Goal: Information Seeking & Learning: Learn about a topic

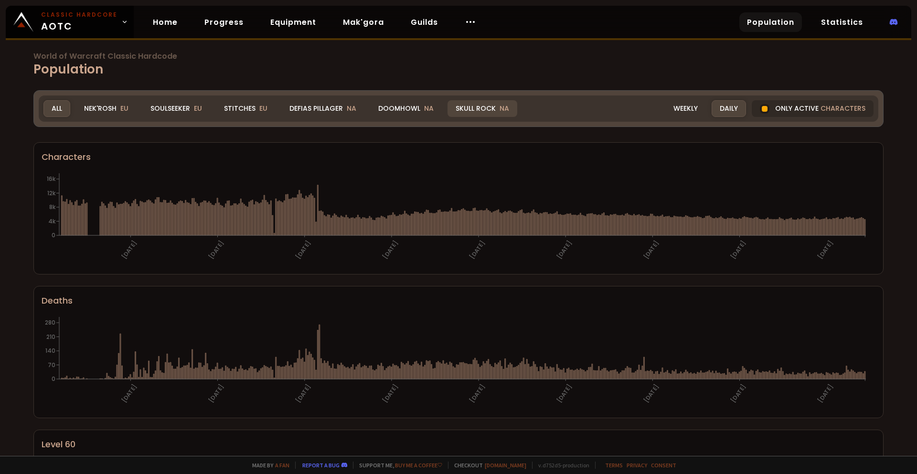
click at [462, 114] on div "Skull Rock NA" at bounding box center [483, 108] width 70 height 17
click at [401, 107] on div "Doomhowl NA" at bounding box center [406, 108] width 72 height 17
click at [396, 110] on div "Doomhowl NA" at bounding box center [406, 108] width 72 height 17
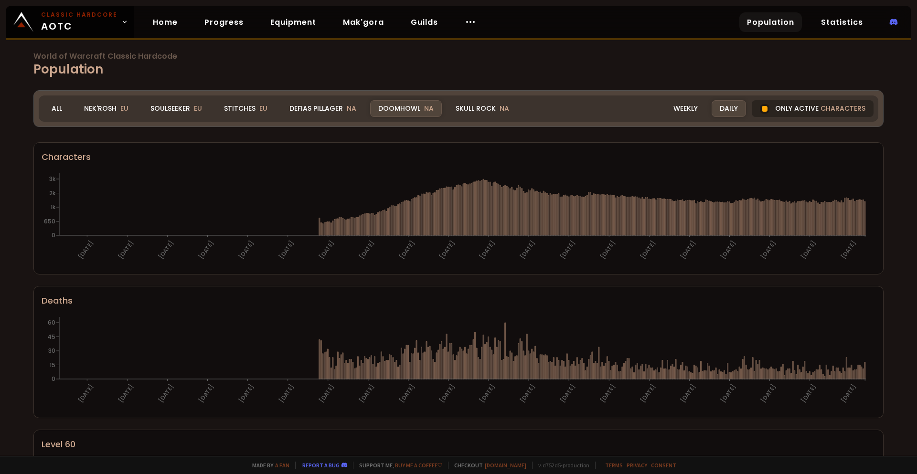
click at [815, 102] on div "Only active characters" at bounding box center [813, 108] width 122 height 17
click at [693, 110] on div "Weekly" at bounding box center [686, 108] width 41 height 17
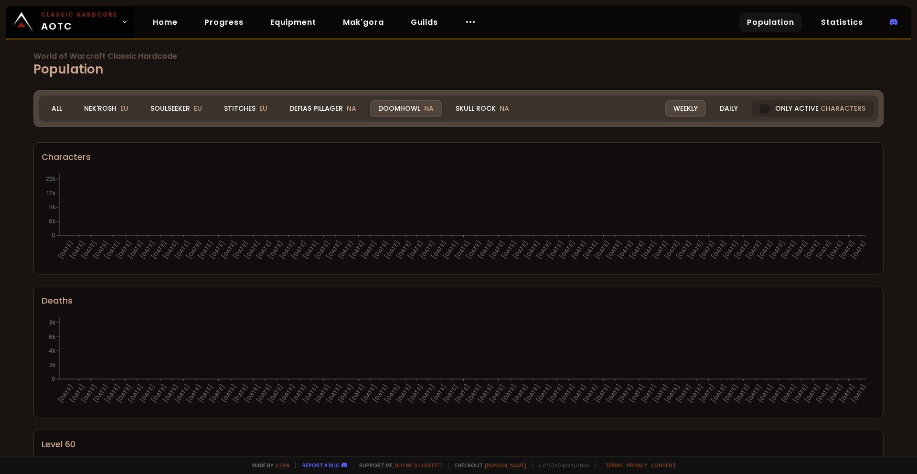
click at [680, 114] on div "Weekly" at bounding box center [686, 108] width 41 height 17
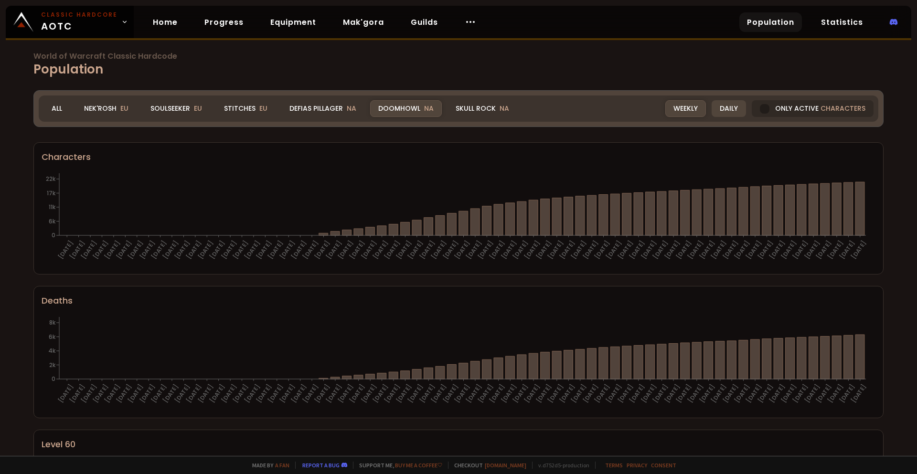
click at [719, 110] on div "Daily" at bounding box center [729, 108] width 34 height 17
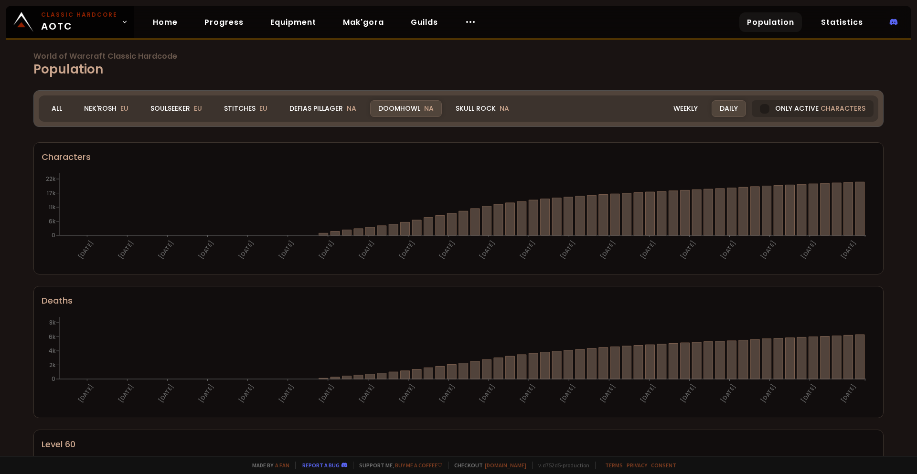
click at [729, 111] on div "Daily" at bounding box center [729, 108] width 34 height 17
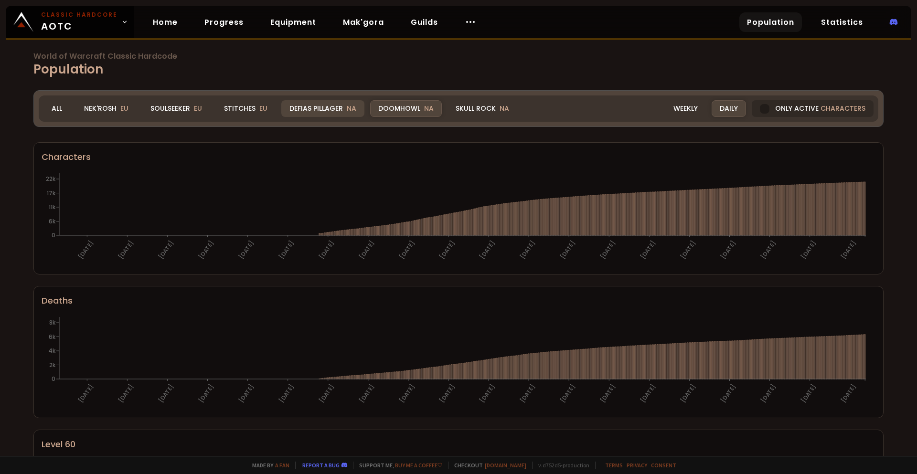
click at [332, 107] on div "Defias Pillager NA" at bounding box center [322, 108] width 83 height 17
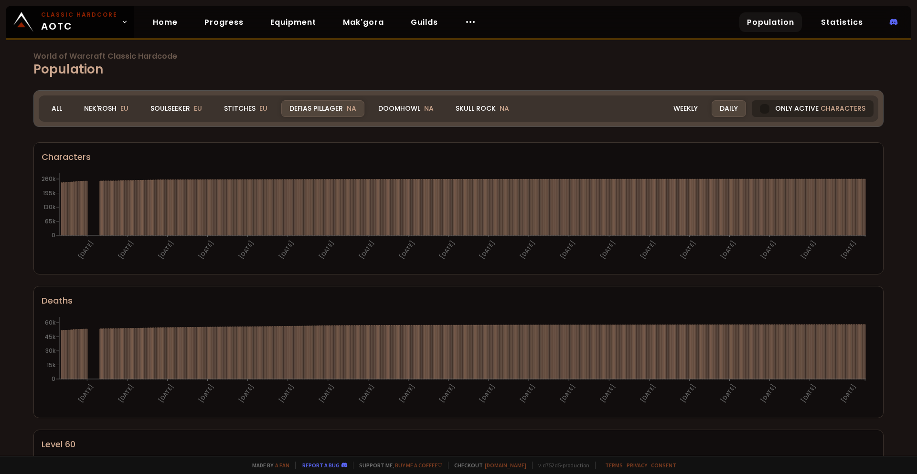
click at [764, 110] on div at bounding box center [765, 109] width 10 height 10
click at [411, 105] on div "Doomhowl NA" at bounding box center [406, 108] width 72 height 17
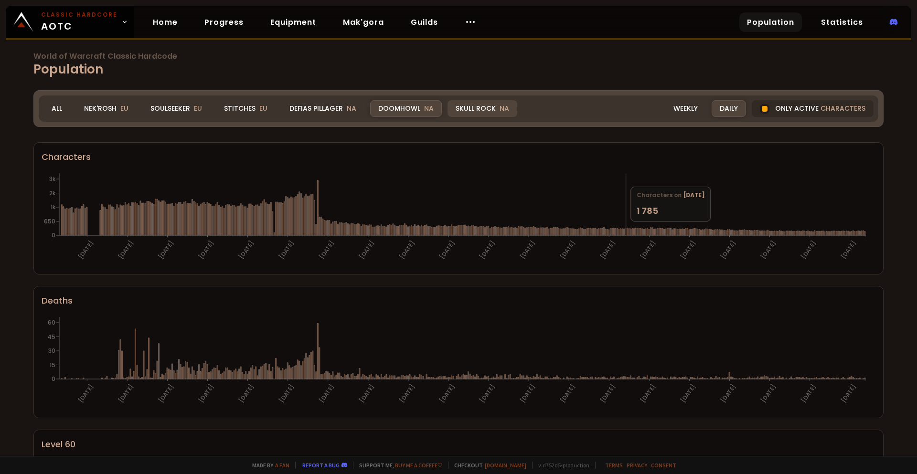
click at [478, 113] on div "Skull Rock NA" at bounding box center [483, 108] width 70 height 17
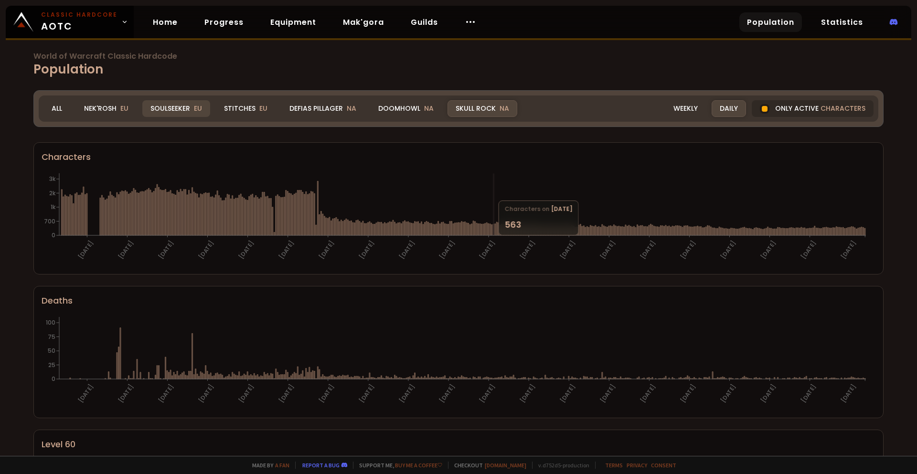
click at [176, 108] on div "Soulseeker EU" at bounding box center [176, 108] width 68 height 17
